Goal: Information Seeking & Learning: Learn about a topic

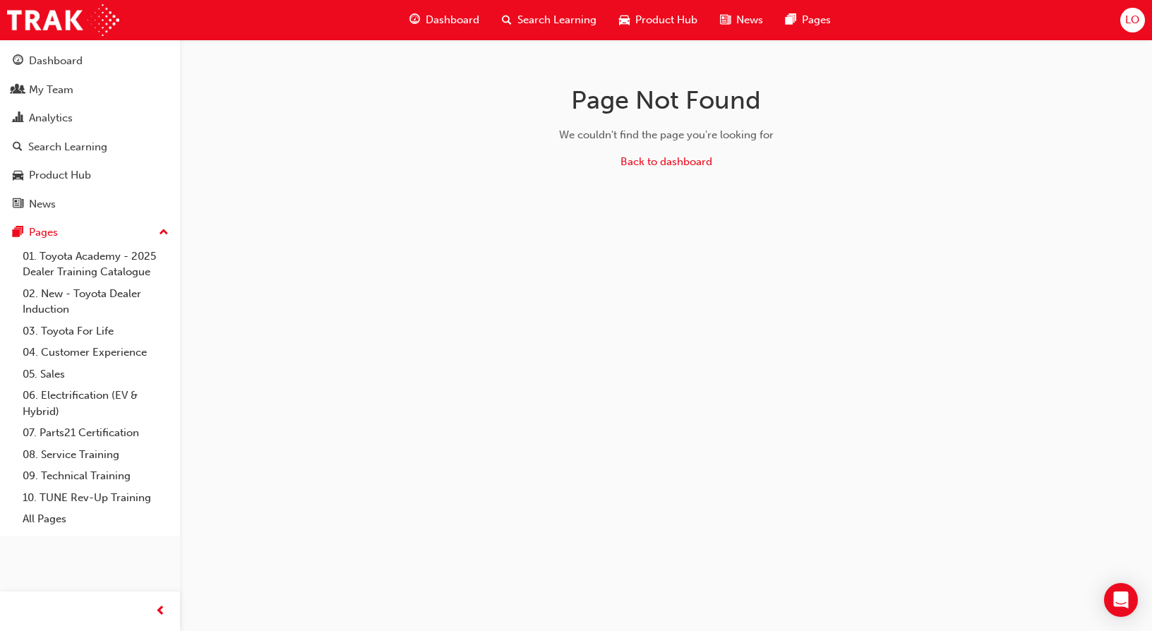
click at [546, 23] on span "Search Learning" at bounding box center [556, 20] width 79 height 16
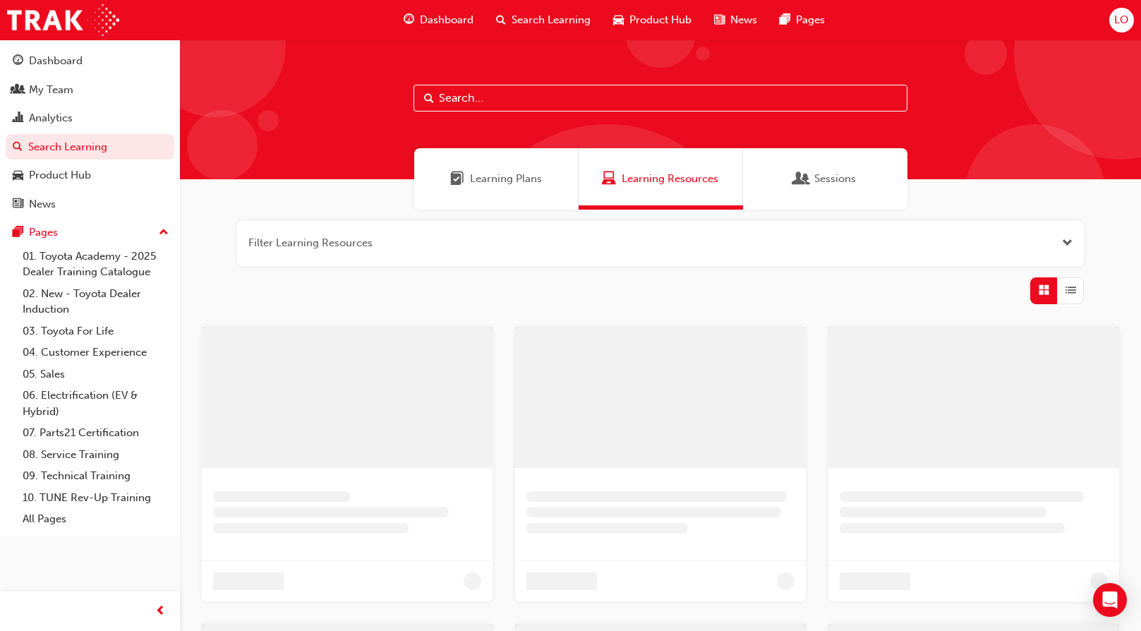
click at [449, 97] on input "text" at bounding box center [661, 98] width 494 height 27
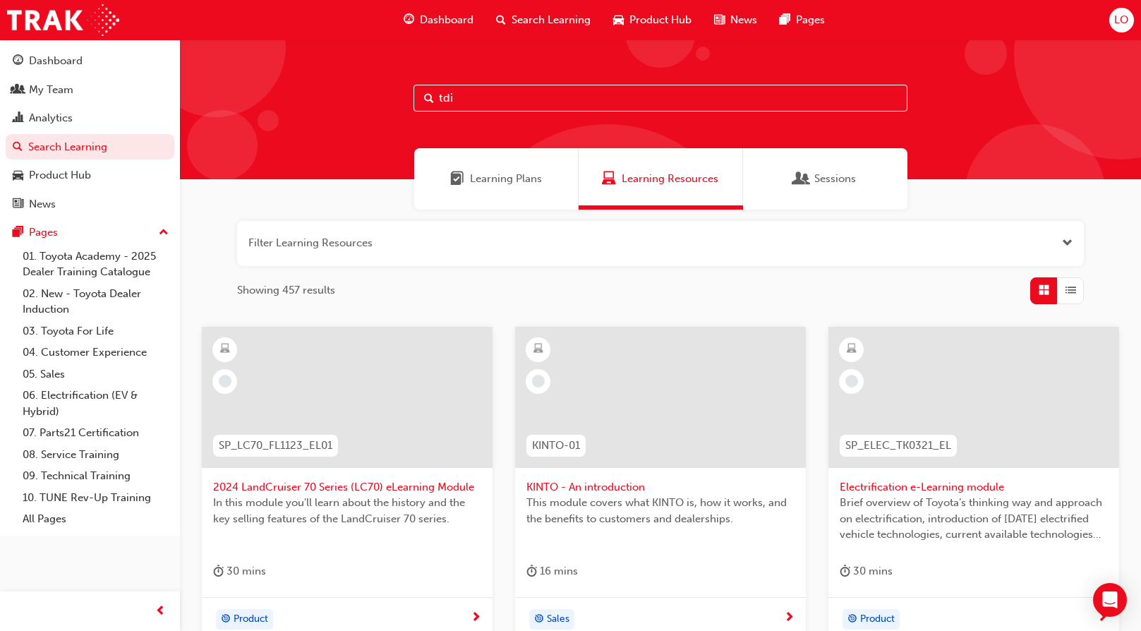
type input "tdi"
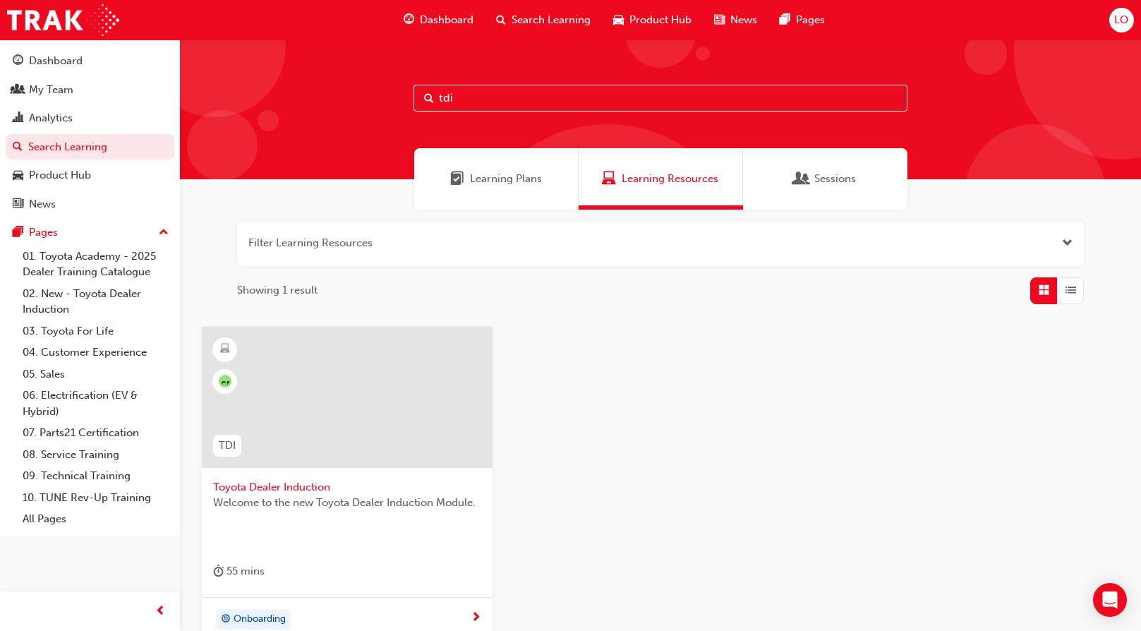
click at [317, 426] on div at bounding box center [347, 397] width 291 height 141
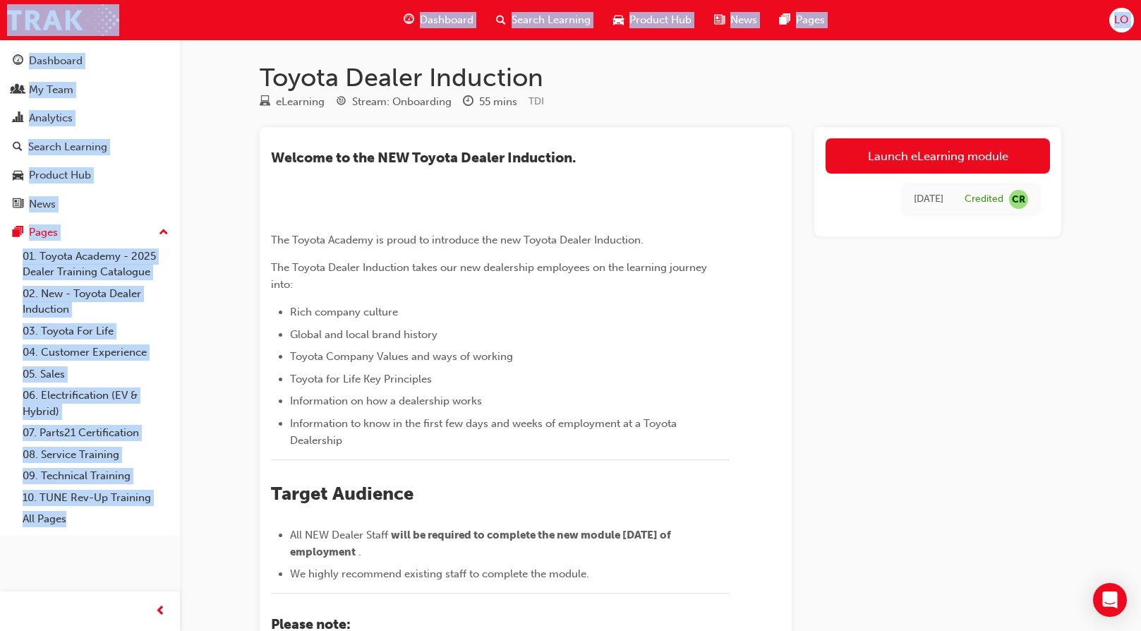
click at [881, 424] on div "Launch eLearning module [DATE] Credited CR" at bounding box center [938, 504] width 247 height 755
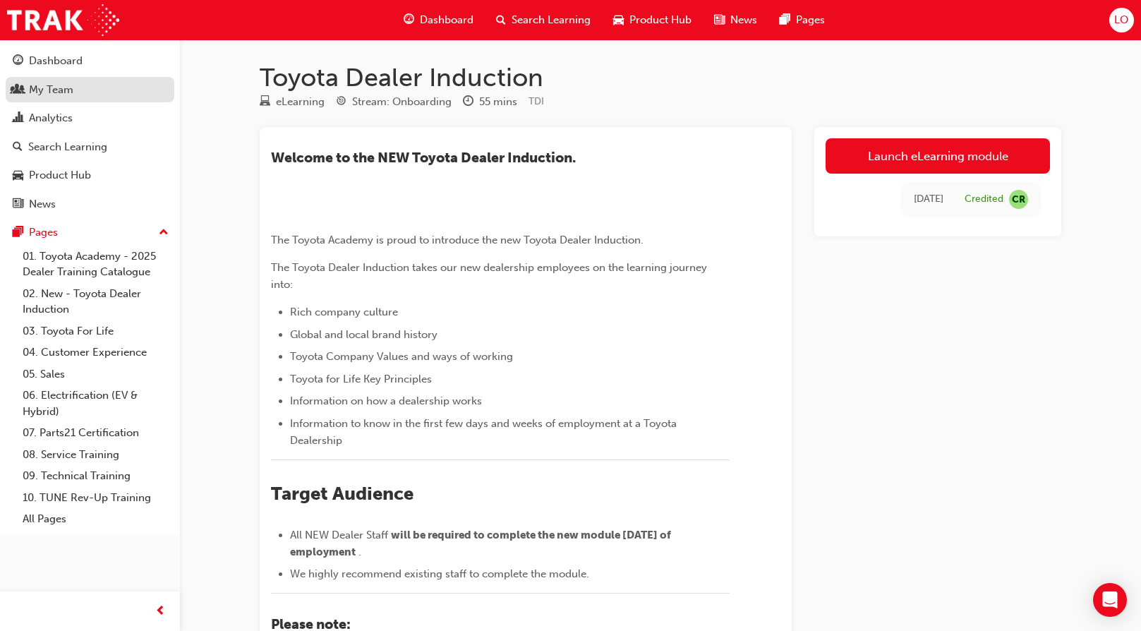
click at [41, 89] on div "My Team" at bounding box center [51, 90] width 44 height 16
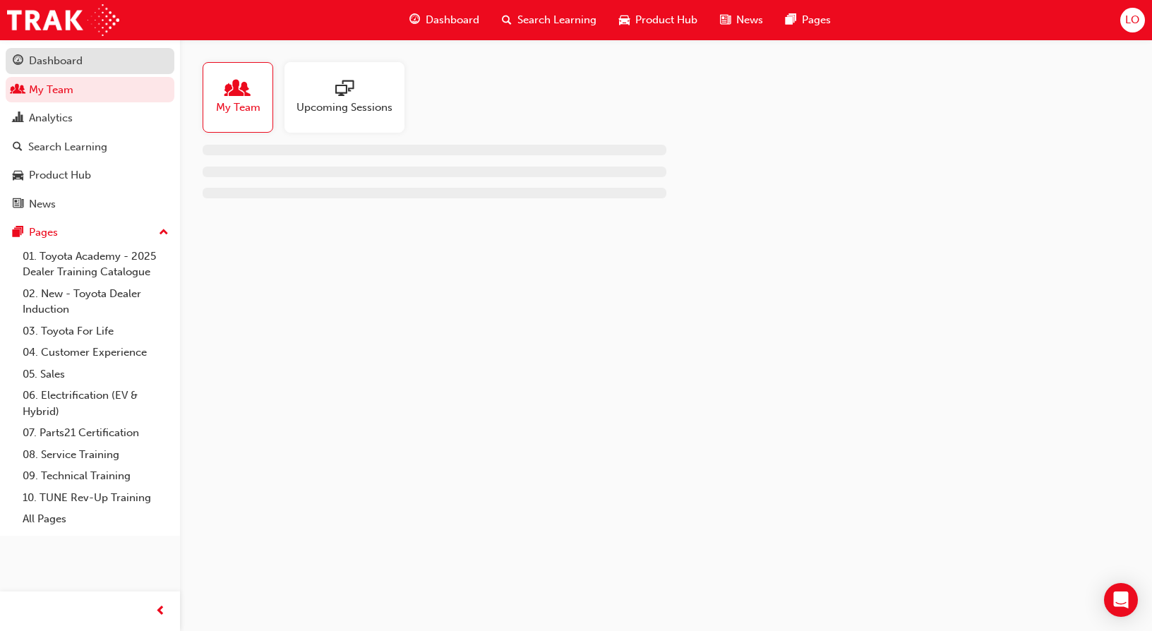
click at [43, 69] on div "Dashboard" at bounding box center [90, 61] width 155 height 18
